Goal: Information Seeking & Learning: Find specific fact

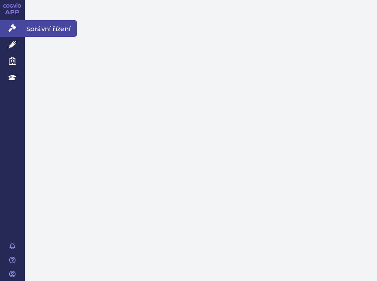
click at [12, 26] on icon at bounding box center [13, 28] width 8 height 8
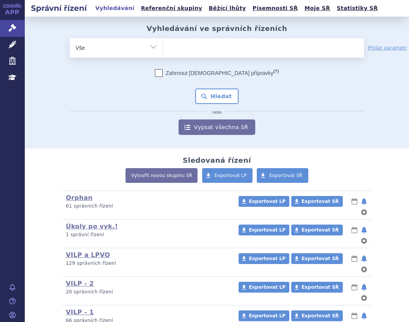
click at [194, 46] on ul at bounding box center [263, 46] width 201 height 16
click at [163, 46] on select at bounding box center [163, 47] width 0 height 19
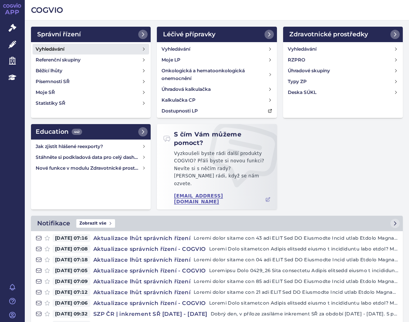
click at [62, 44] on link "Vyhledávání" at bounding box center [91, 49] width 116 height 11
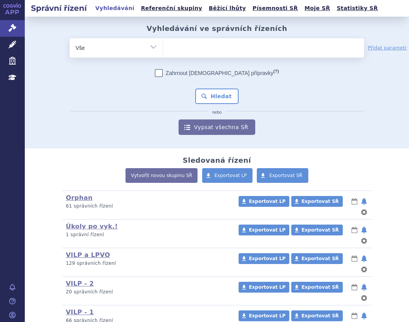
click at [191, 41] on ul at bounding box center [263, 46] width 201 height 16
click at [163, 41] on select at bounding box center [163, 47] width 0 height 19
click at [193, 48] on ul at bounding box center [263, 46] width 201 height 16
click at [163, 48] on select at bounding box center [163, 47] width 0 height 19
type input "po"
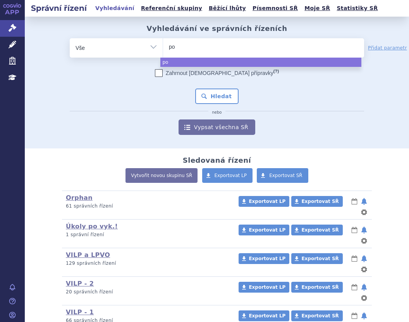
type input "pom"
type input "pomal"
type input "pomali"
type input "pomalido"
type input "pomalidom"
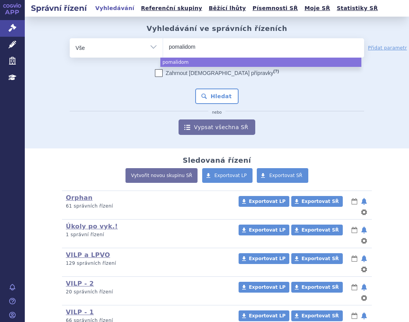
type input "pomalidomi"
type input "pomalidomid"
type input "pomalidomid t"
type input "pomalidomid tev"
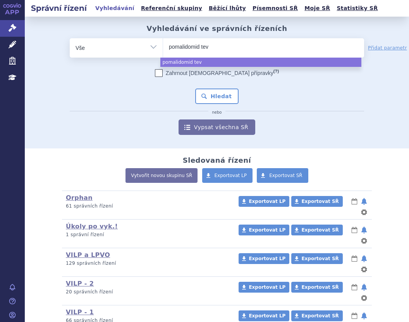
type input "pomalidomid teva"
select select "pomalidomid teva"
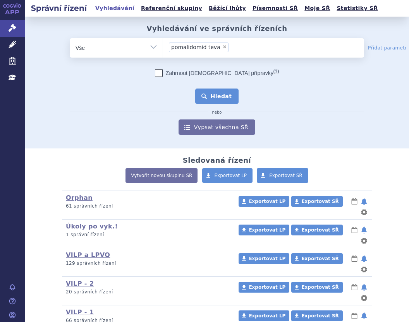
click at [208, 97] on button "Hledat" at bounding box center [217, 96] width 44 height 15
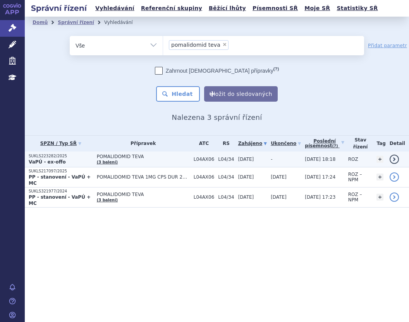
click at [166, 158] on span "POMALIDOMID TEVA" at bounding box center [143, 156] width 93 height 5
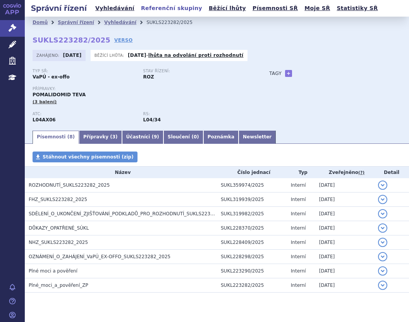
drag, startPoint x: 168, startPoint y: 3, endPoint x: 161, endPoint y: 4, distance: 7.4
click at [161, 4] on div "Správní řízení Vyhledávání Referenční skupiny Běžící lhůty Písemnosti SŘ Moje S…" at bounding box center [217, 161] width 384 height 322
click at [169, 17] on li "SUKLS223282/2025" at bounding box center [174, 23] width 56 height 12
drag, startPoint x: 171, startPoint y: 22, endPoint x: 132, endPoint y: 22, distance: 39.1
click at [132, 22] on ul "Domů Správní řízení Vyhledávání SUKLS223282/2025" at bounding box center [217, 23] width 368 height 12
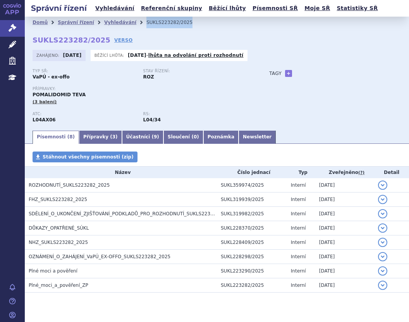
copy ul "Vyhledávání SUKLS223282/2025"
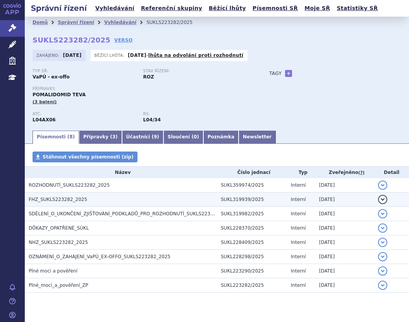
click at [79, 197] on span "FHZ_SUKLS223282_2025" at bounding box center [58, 199] width 58 height 5
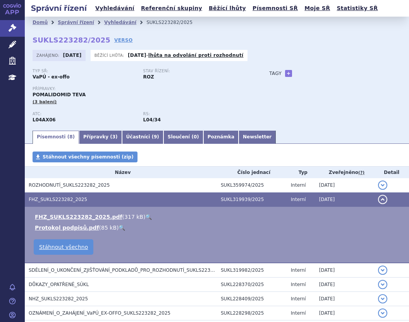
click at [145, 214] on link "🔍" at bounding box center [148, 217] width 7 height 6
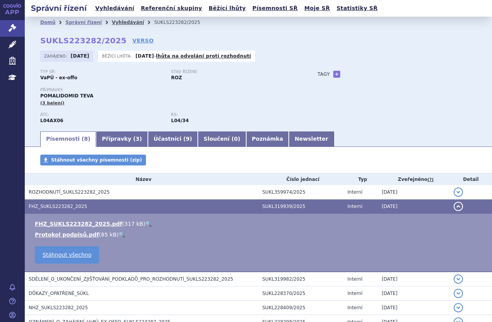
click at [119, 22] on link "Vyhledávání" at bounding box center [128, 22] width 32 height 5
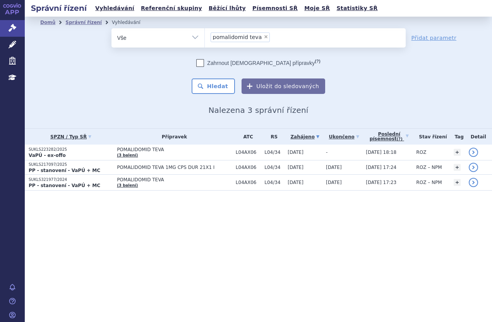
click at [264, 36] on span "×" at bounding box center [266, 36] width 5 height 5
click at [205, 36] on select "pomalidomid teva" at bounding box center [204, 37] width 0 height 19
select select
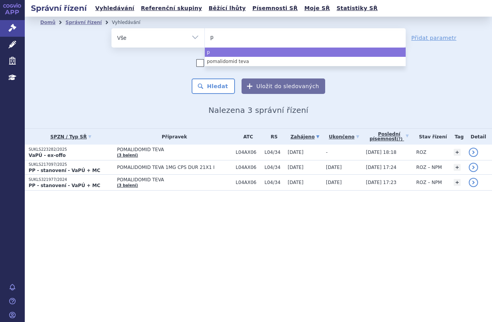
type input "po"
type input "poma"
type input "pomal"
type input "pomali"
type input "pomalid"
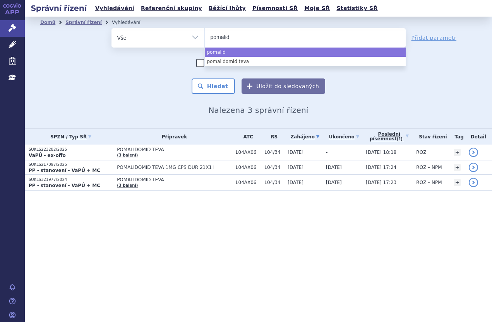
type input "pomalido"
type input "pomalidomi"
type input "pomalidomid"
type input "pomalidomid a"
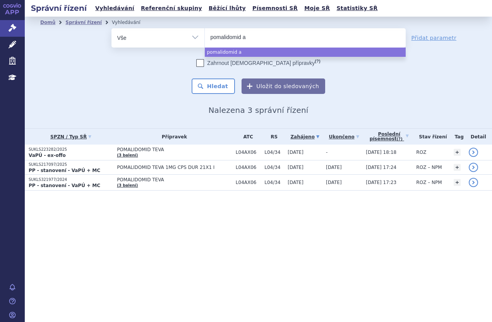
type input "pomalidomid ac"
type input "pomalidomid acc"
type input "pomalidomid acco"
type input "pomalidomid accoer"
type input "pomalidomid accoe"
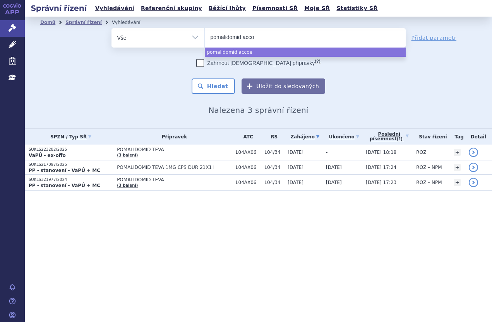
type input "pomalidomid accor"
type input "pomalidomid accord"
select select "pomalidomid accord"
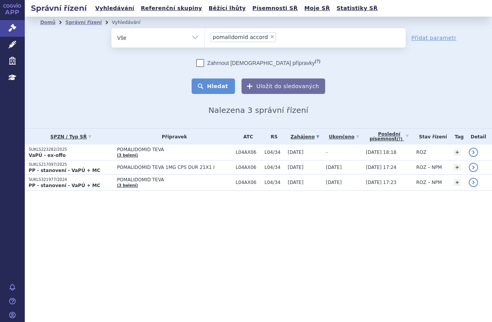
click at [223, 81] on button "Hledat" at bounding box center [214, 86] width 44 height 15
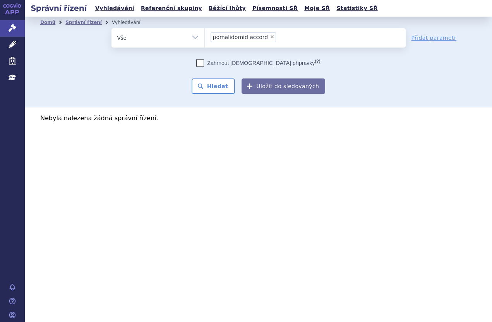
click at [292, 36] on ul "× pomalidomid accord" at bounding box center [305, 36] width 201 height 17
click at [205, 36] on select "pomalidomid accord" at bounding box center [204, 37] width 0 height 19
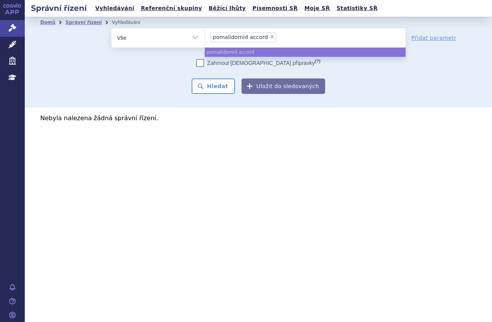
select select
type input "pomalidomid accord"
click at [242, 34] on input "pomalidomid accord" at bounding box center [249, 37] width 77 height 10
select select "pomalidomid accord"
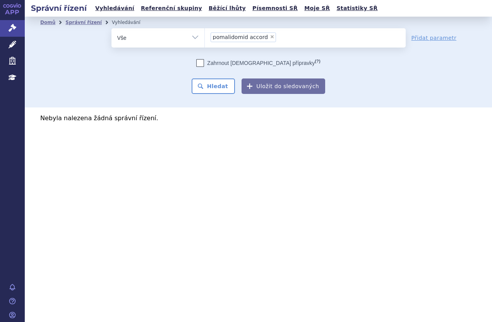
select select
type input "pomalidomid accord"
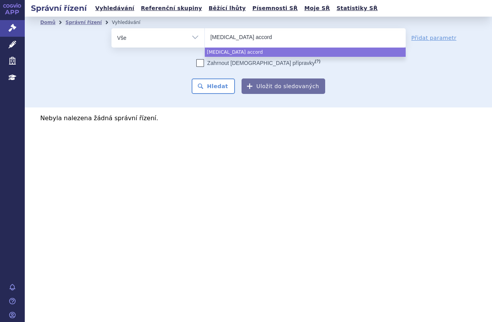
type input "pomalidomide accord"
select select "pomalidomide accord"
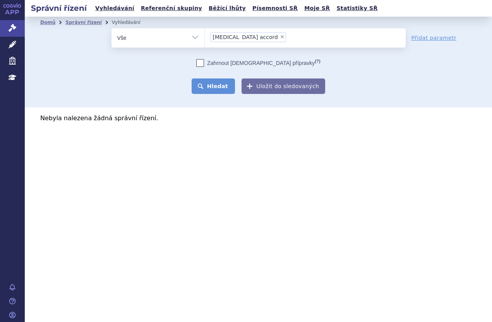
click at [228, 84] on button "Hledat" at bounding box center [214, 86] width 44 height 15
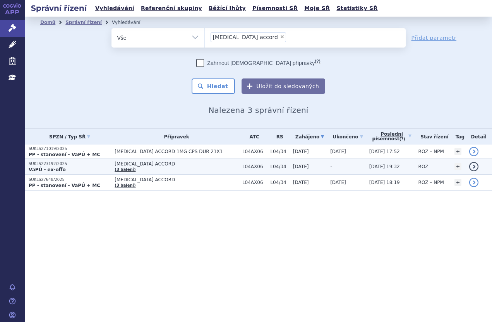
click at [80, 168] on p "VaPÚ - ex-offo" at bounding box center [70, 170] width 82 height 6
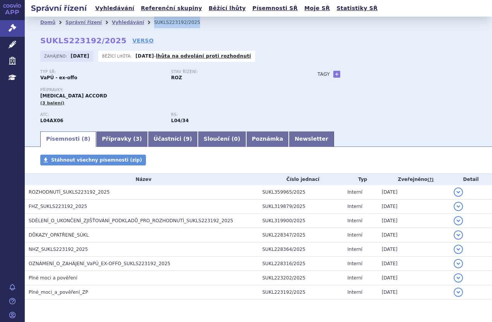
drag, startPoint x: 177, startPoint y: 21, endPoint x: 140, endPoint y: 26, distance: 37.4
click at [140, 26] on ul "Domů Správní řízení Vyhledávání SUKLS223192/2025" at bounding box center [258, 23] width 436 height 12
click at [78, 75] on div "Typ SŘ: VaPÚ - ex-offo" at bounding box center [105, 76] width 131 height 12
click at [132, 22] on li "Vyhledávání" at bounding box center [133, 23] width 42 height 12
click at [126, 22] on link "Vyhledávání" at bounding box center [128, 22] width 32 height 5
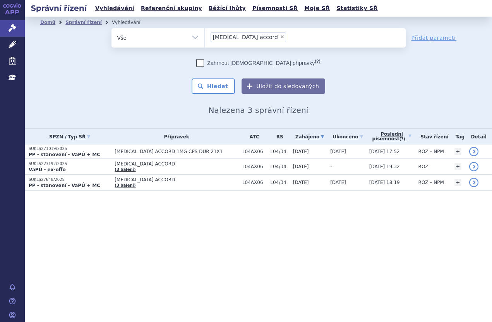
click at [284, 36] on ul "× pomalidomide accord" at bounding box center [305, 36] width 201 height 17
click at [205, 36] on select "pomalidomide accord" at bounding box center [204, 37] width 0 height 19
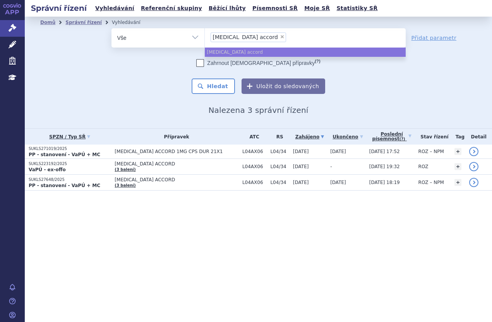
select select
type input "pomalidomide accord"
type input "pomalidomide acco"
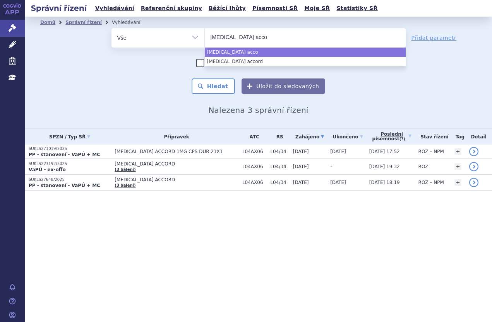
type input "pomalidomide acc"
type input "pomalidomide a"
type input "[MEDICAL_DATA] s"
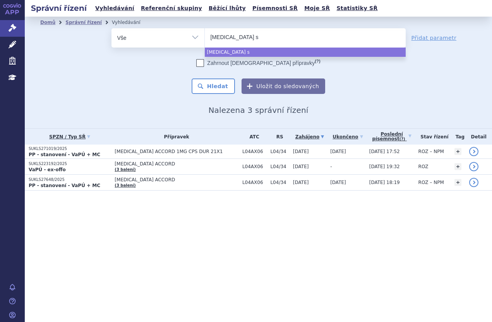
type input "[MEDICAL_DATA] sa"
type input "[MEDICAL_DATA] san"
type input "[MEDICAL_DATA] sand"
type input "[MEDICAL_DATA] sando"
type input "[MEDICAL_DATA] sandoz"
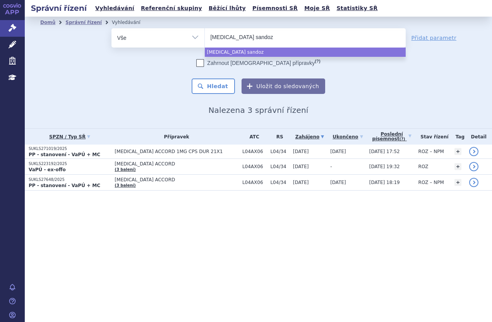
select select "[MEDICAL_DATA] sandoz"
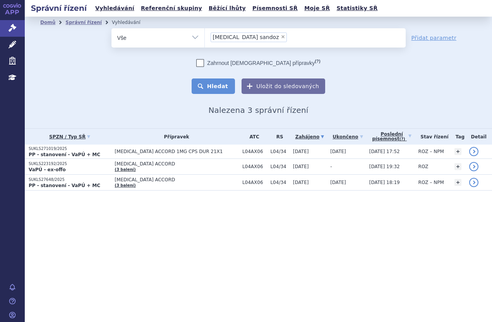
click at [220, 82] on button "Hledat" at bounding box center [214, 86] width 44 height 15
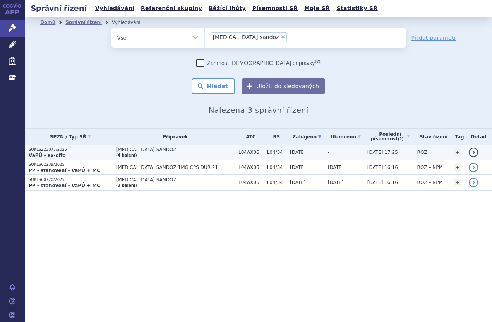
click at [94, 149] on p "SUKLS223077/2025" at bounding box center [71, 149] width 84 height 5
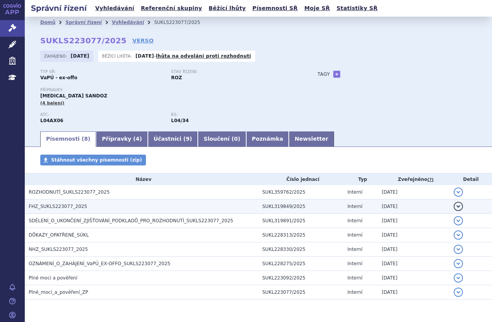
click at [75, 206] on span "FHZ_SUKLS223077_2025" at bounding box center [58, 206] width 58 height 5
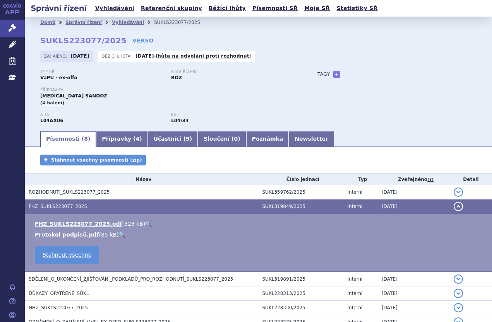
click at [138, 223] on li "FHZ_SUKLS223077_2025.pdf ( 323 kB ) 🔍" at bounding box center [259, 224] width 449 height 8
click at [145, 224] on link "🔍" at bounding box center [148, 224] width 7 height 6
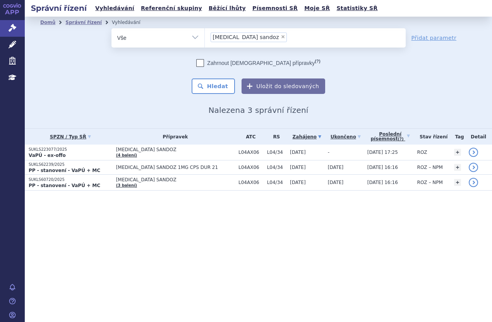
click at [289, 35] on input "[MEDICAL_DATA] sandoz × [MEDICAL_DATA] sandoz" at bounding box center [291, 37] width 4 height 10
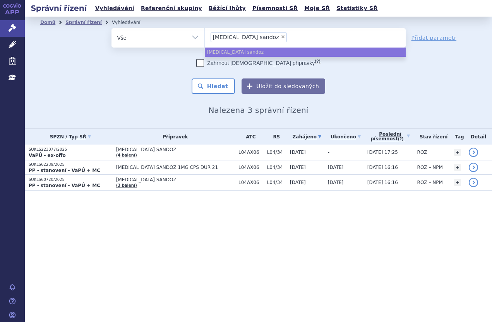
click at [289, 35] on input "[MEDICAL_DATA] sandoz × [MEDICAL_DATA] sandoz" at bounding box center [291, 37] width 4 height 10
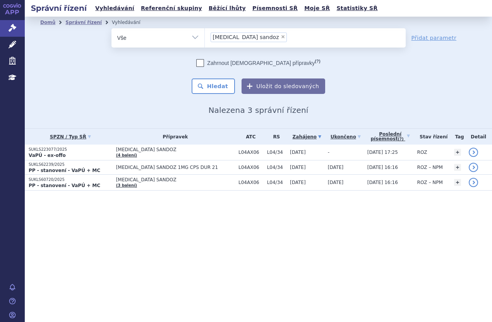
select select
type input "[MEDICAL_DATA] sandoz"
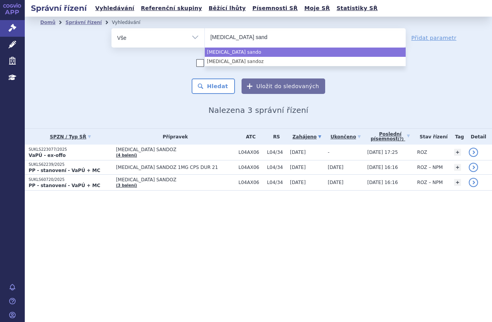
type input "[MEDICAL_DATA] san"
type input "[MEDICAL_DATA] sa"
type input "[MEDICAL_DATA]"
type input "[MEDICAL_DATA] g"
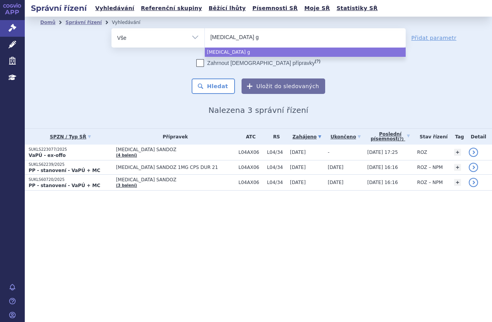
type input "[MEDICAL_DATA] gr"
type input "[MEDICAL_DATA] gri"
type input "pomalidomide grin"
type input "pomalidomide grind"
type input "pomalidomide grinde"
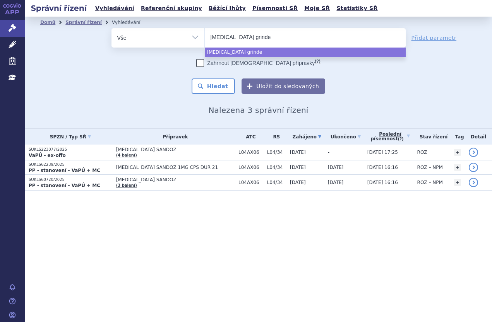
type input "pomalidomide grindek"
type input "pomalidomide grindeks"
select select "pomalidomide grindeks"
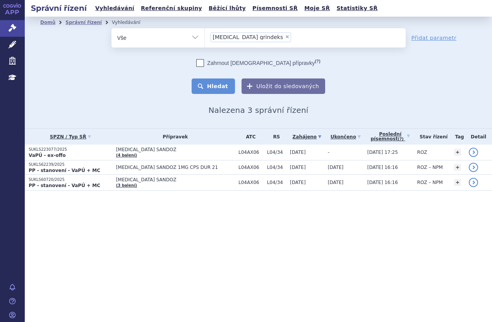
click at [230, 82] on button "Hledat" at bounding box center [214, 86] width 44 height 15
click at [285, 36] on span "×" at bounding box center [287, 36] width 5 height 5
click at [205, 36] on select "pomalidomide grindeks" at bounding box center [204, 37] width 0 height 19
select select
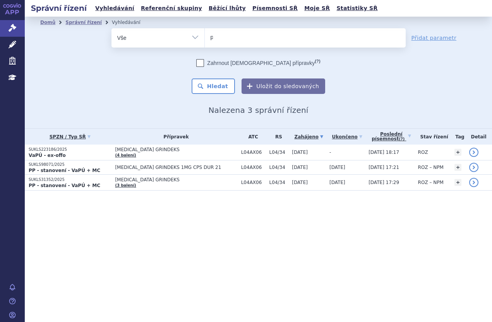
type input "po"
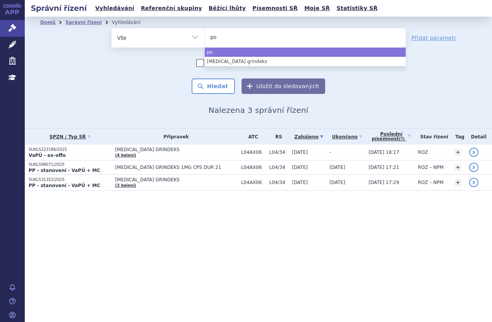
type input "pom"
type input "pomal"
type input "pomali"
type input "pomalido"
type input "pomalidom"
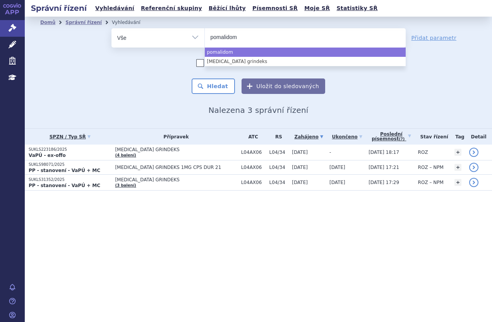
type input "pomalidomi"
type input "pomalidomid"
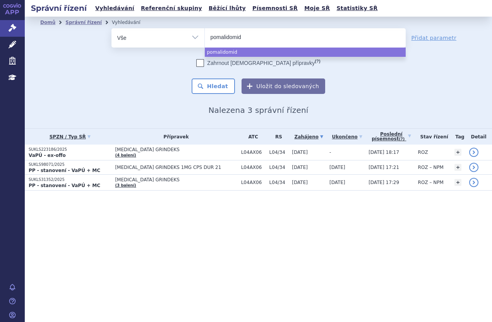
type input "pomalidomid v"
type input "pomalidomid vi"
type input "pomalidomid via"
type input "pomalidomid viat"
type input "pomalidomid viatr"
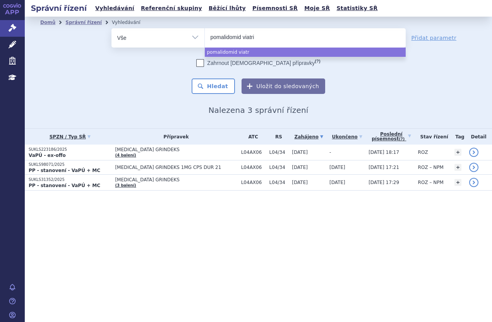
type input "pomalidomid viatris"
select select "pomalidomid viatris"
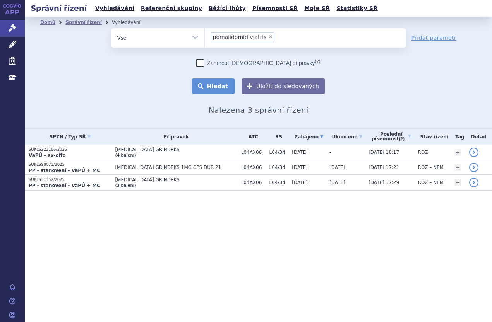
click at [212, 83] on button "Hledat" at bounding box center [214, 86] width 44 height 15
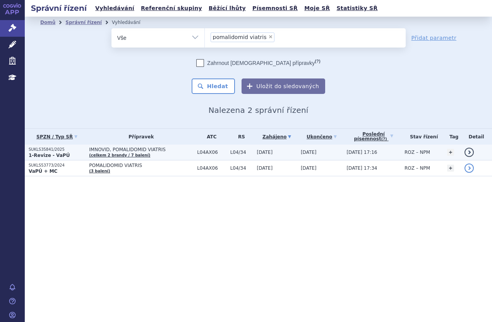
click at [69, 152] on p "1-Revize - VaPÚ" at bounding box center [57, 155] width 57 height 6
